Goal: Transaction & Acquisition: Book appointment/travel/reservation

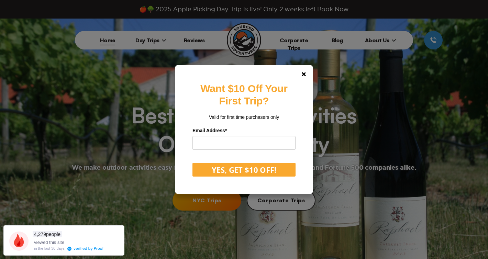
click at [81, 146] on div "Want $10 Off Your First Trip? Valid for first time purchasers only Email Addres…" at bounding box center [244, 129] width 488 height 259
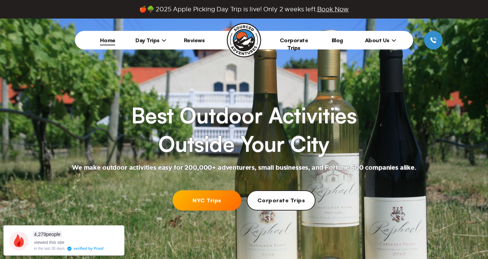
click at [145, 37] on span "Day Trips" at bounding box center [150, 40] width 31 height 7
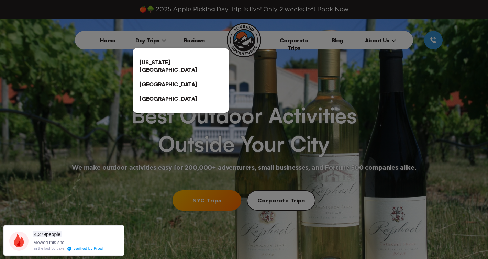
click at [157, 63] on link "[US_STATE][GEOGRAPHIC_DATA]" at bounding box center [181, 66] width 96 height 22
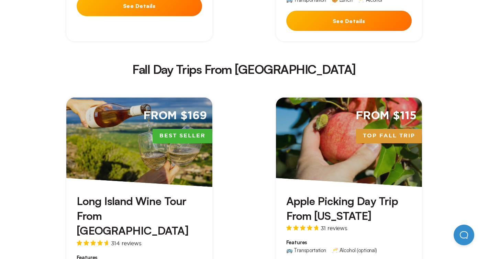
scroll to position [947, 0]
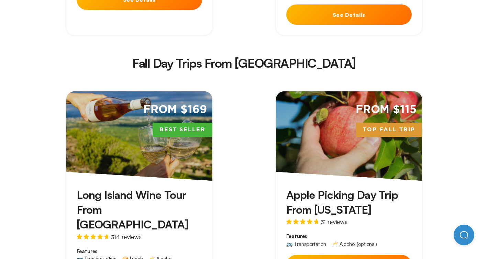
click at [132, 188] on h3 "Long Island Wine Tour From [GEOGRAPHIC_DATA]" at bounding box center [140, 210] width 126 height 45
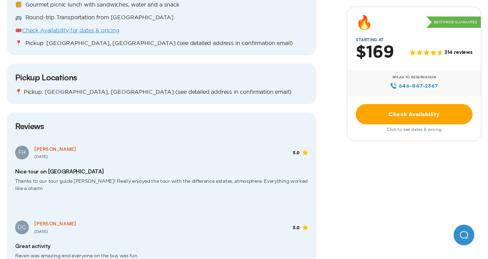
scroll to position [726, 0]
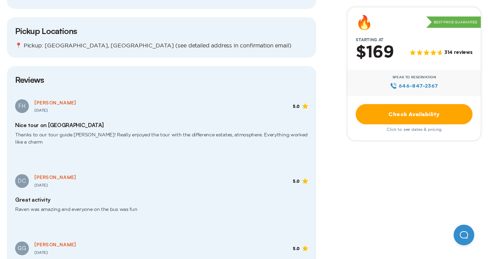
click at [449, 111] on link "Check Availability" at bounding box center [414, 114] width 117 height 20
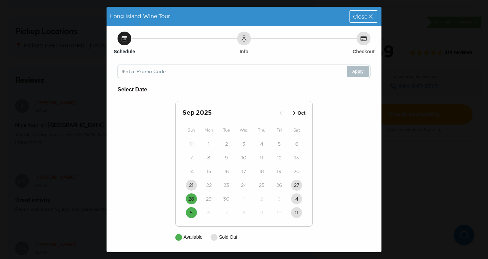
click at [294, 113] on icon "button" at bounding box center [294, 113] width 7 height 7
click at [189, 174] on time "12" at bounding box center [191, 171] width 4 height 7
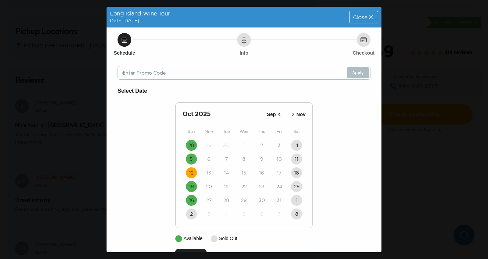
scroll to position [22, 0]
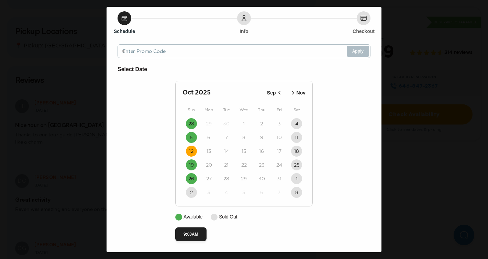
click at [385, 86] on div "Long Island Wine Tour Date: [DATE] Close Schedule Info Checkout Enter Promo Cod…" at bounding box center [244, 129] width 488 height 259
